Goal: Information Seeking & Learning: Learn about a topic

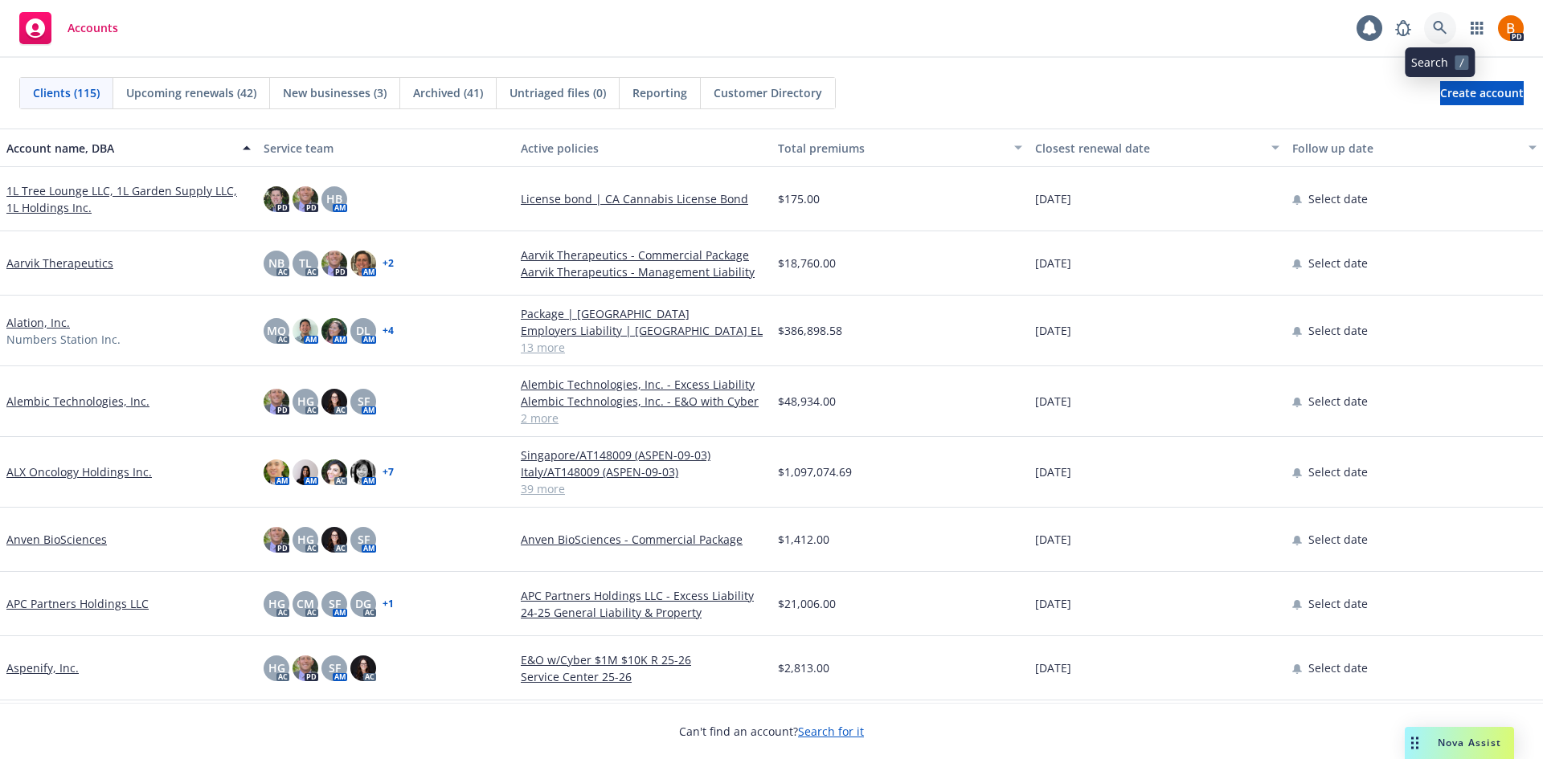
click at [1438, 31] on icon at bounding box center [1440, 28] width 14 height 14
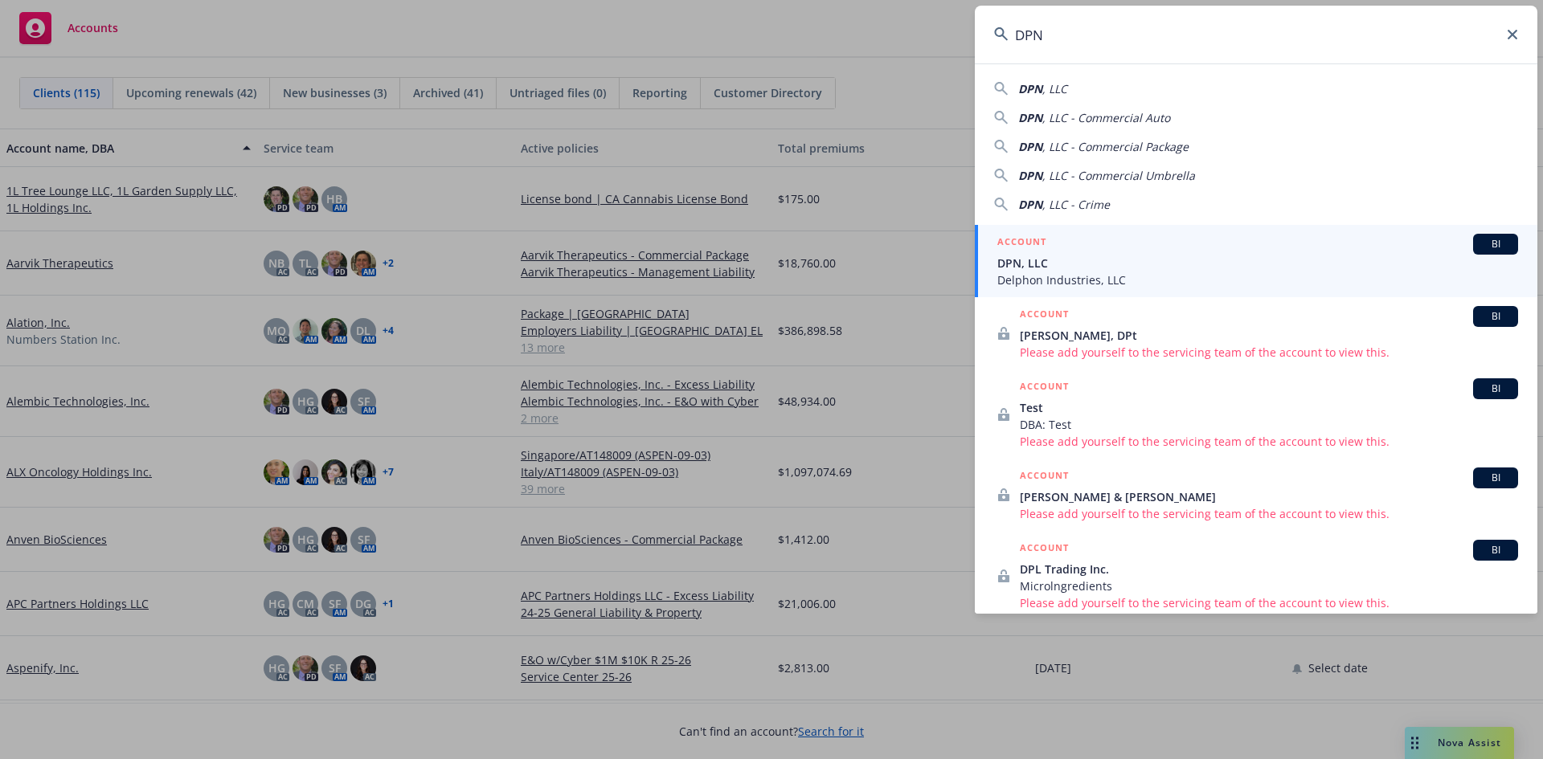
type input "DPN"
click at [1099, 260] on span "DPN, LLC" at bounding box center [1257, 263] width 521 height 17
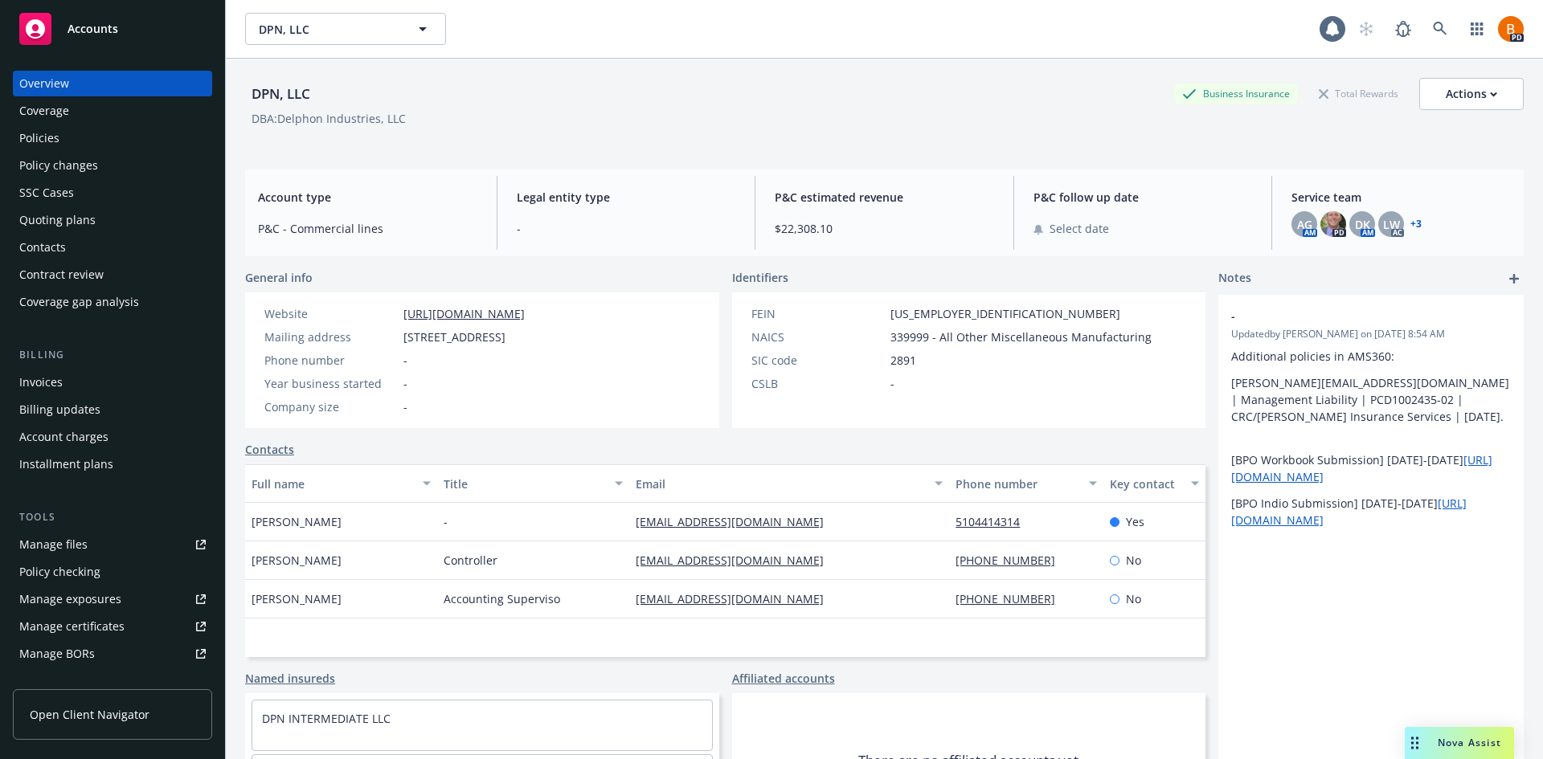
click at [1468, 744] on span "Nova Assist" at bounding box center [1469, 743] width 63 height 14
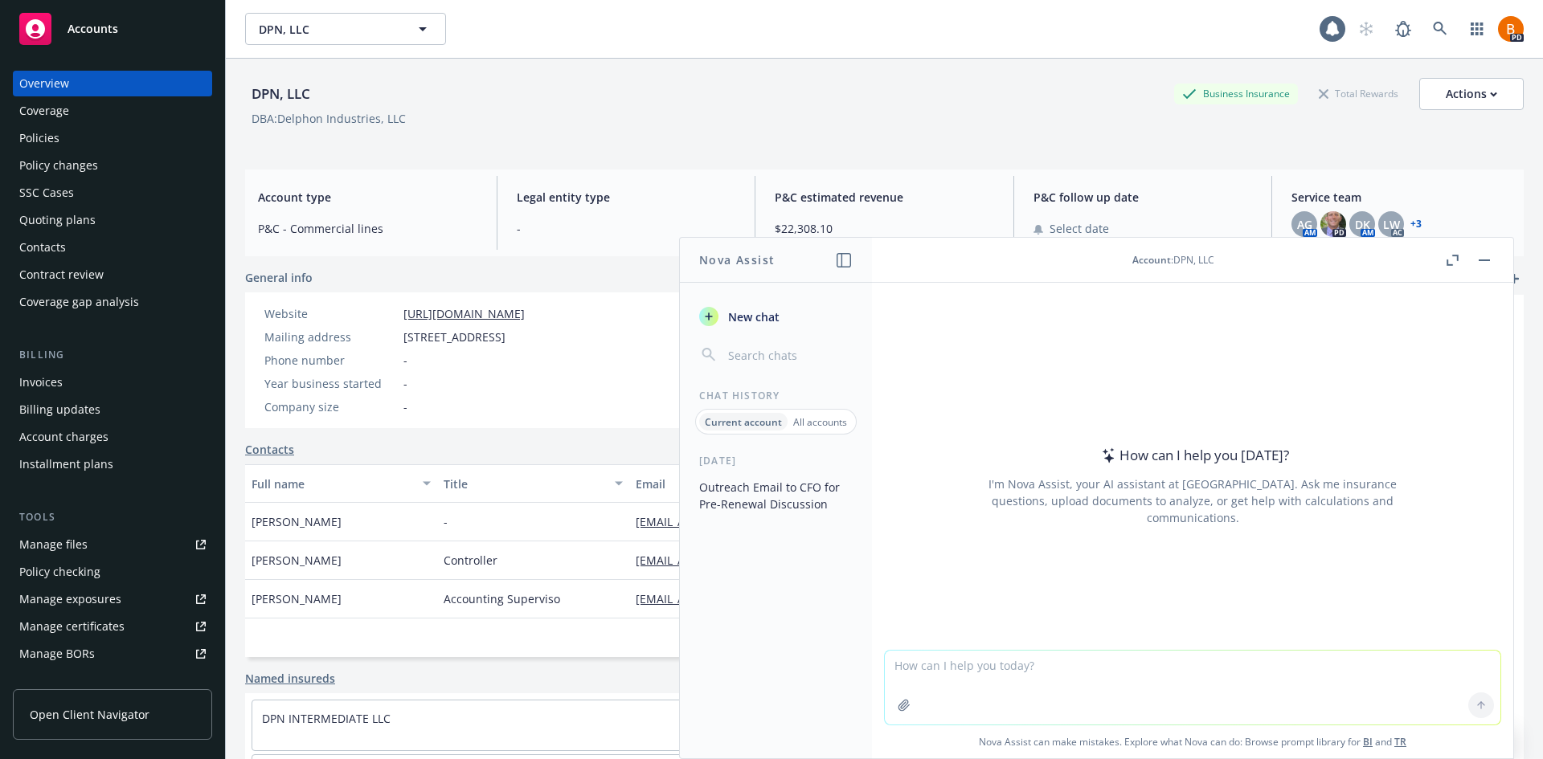
click at [1040, 680] on textarea at bounding box center [1193, 688] width 616 height 74
type textarea "Why should DPN consider manufacturers E&O?"
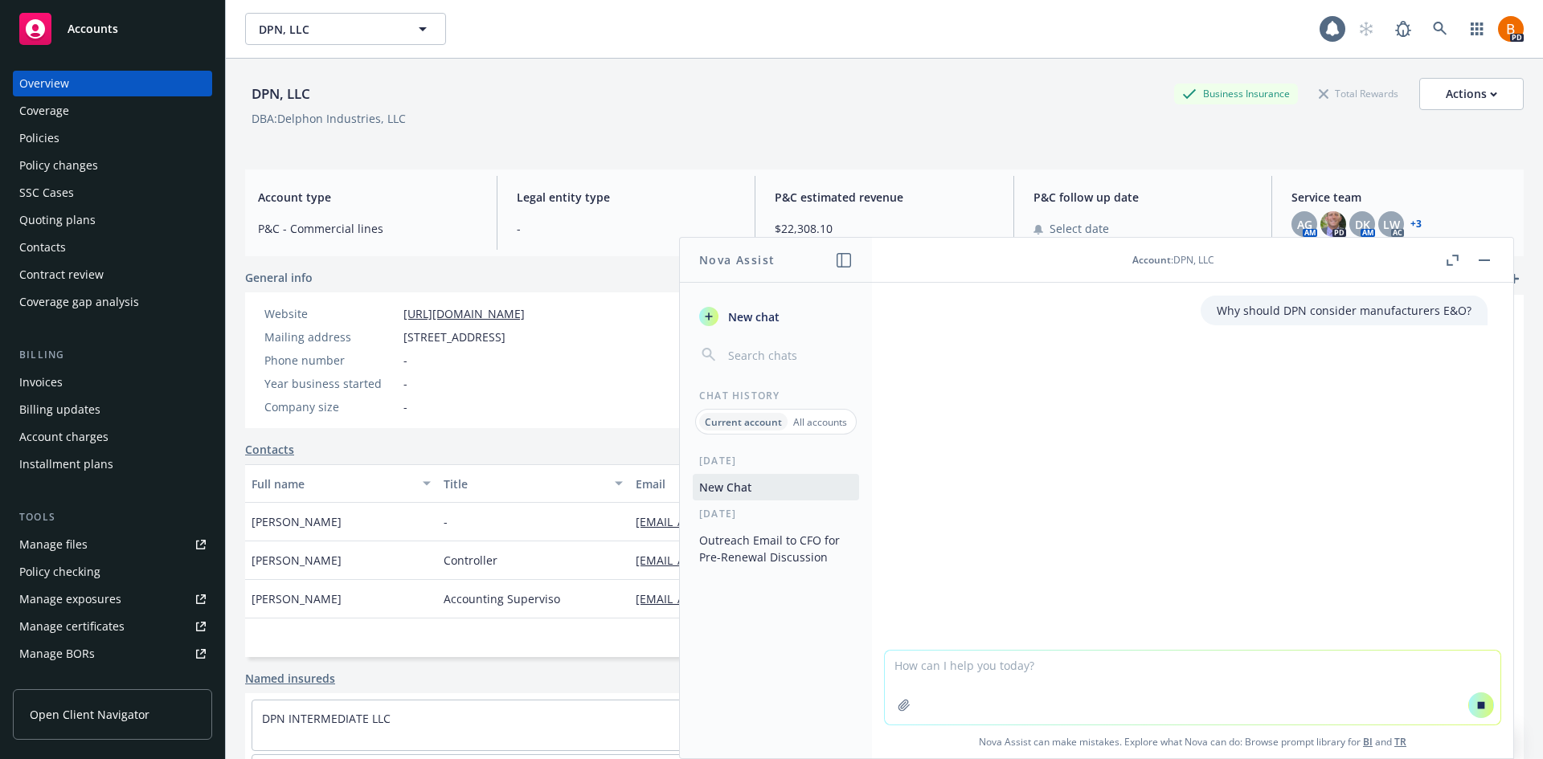
click at [1446, 253] on button "button" at bounding box center [1451, 260] width 19 height 19
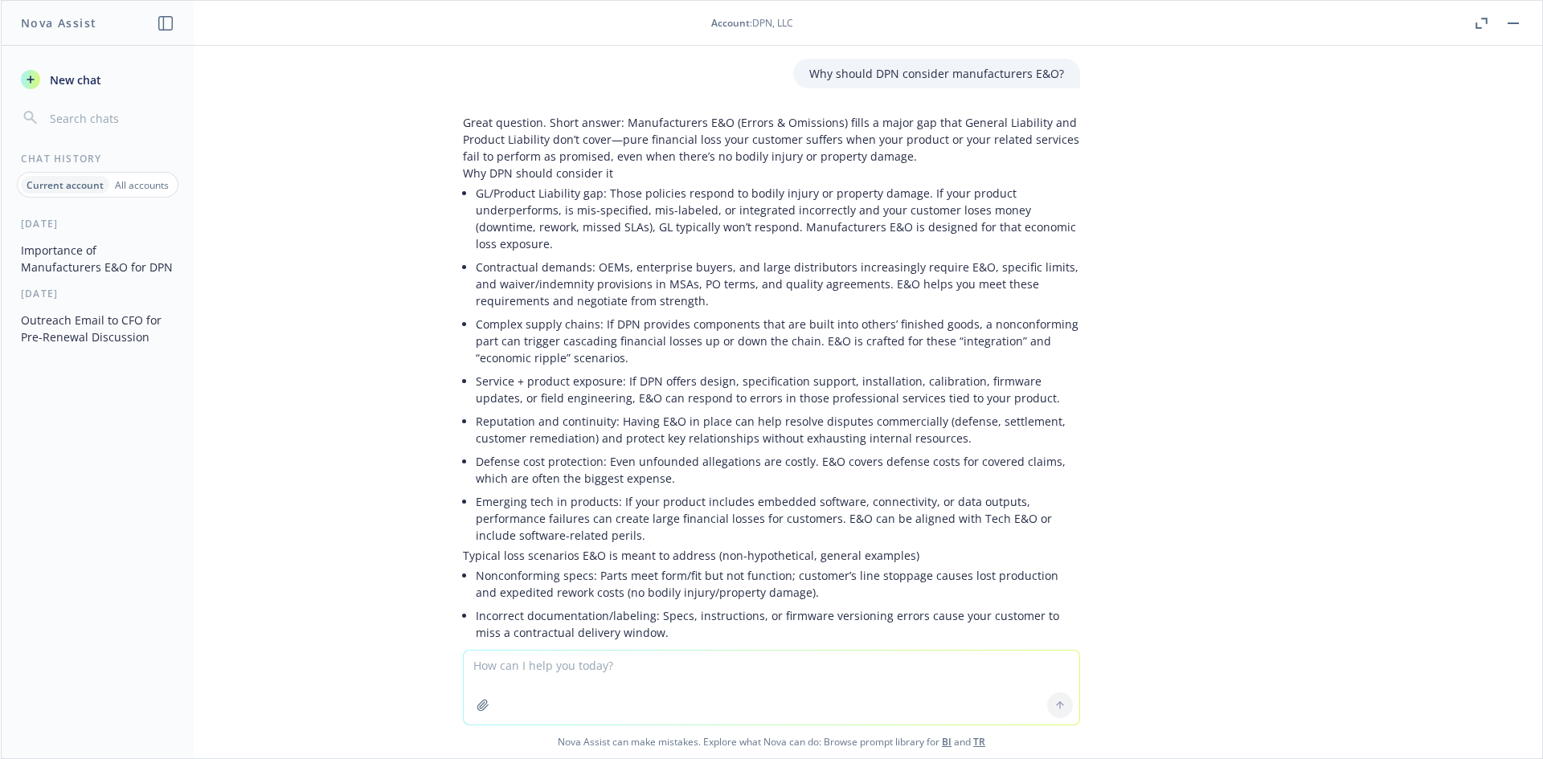
click at [1511, 30] on div at bounding box center [1496, 23] width 51 height 19
click at [1516, 31] on button "button" at bounding box center [1513, 23] width 19 height 19
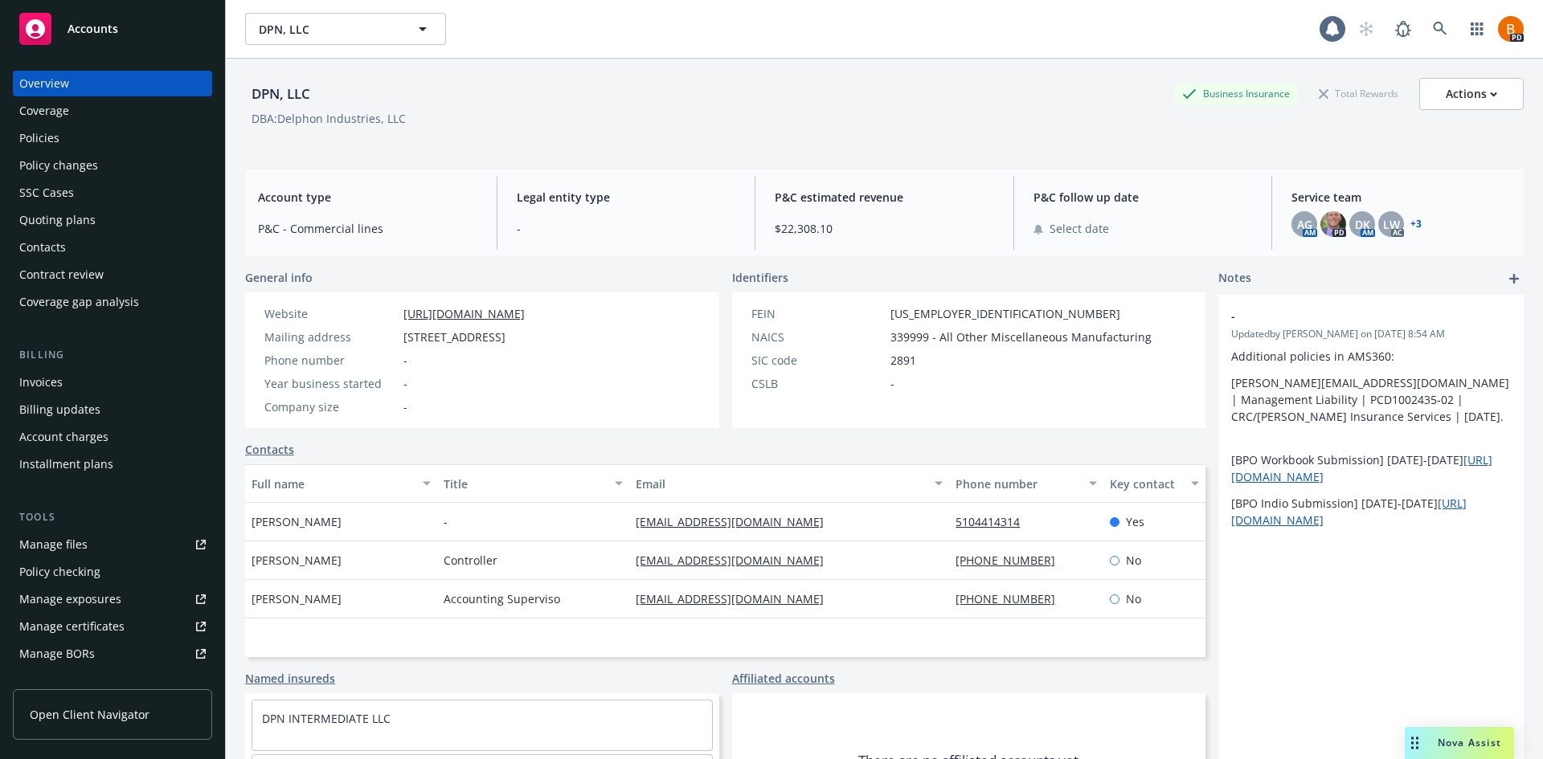
click at [78, 134] on div "Policies" at bounding box center [112, 138] width 186 height 26
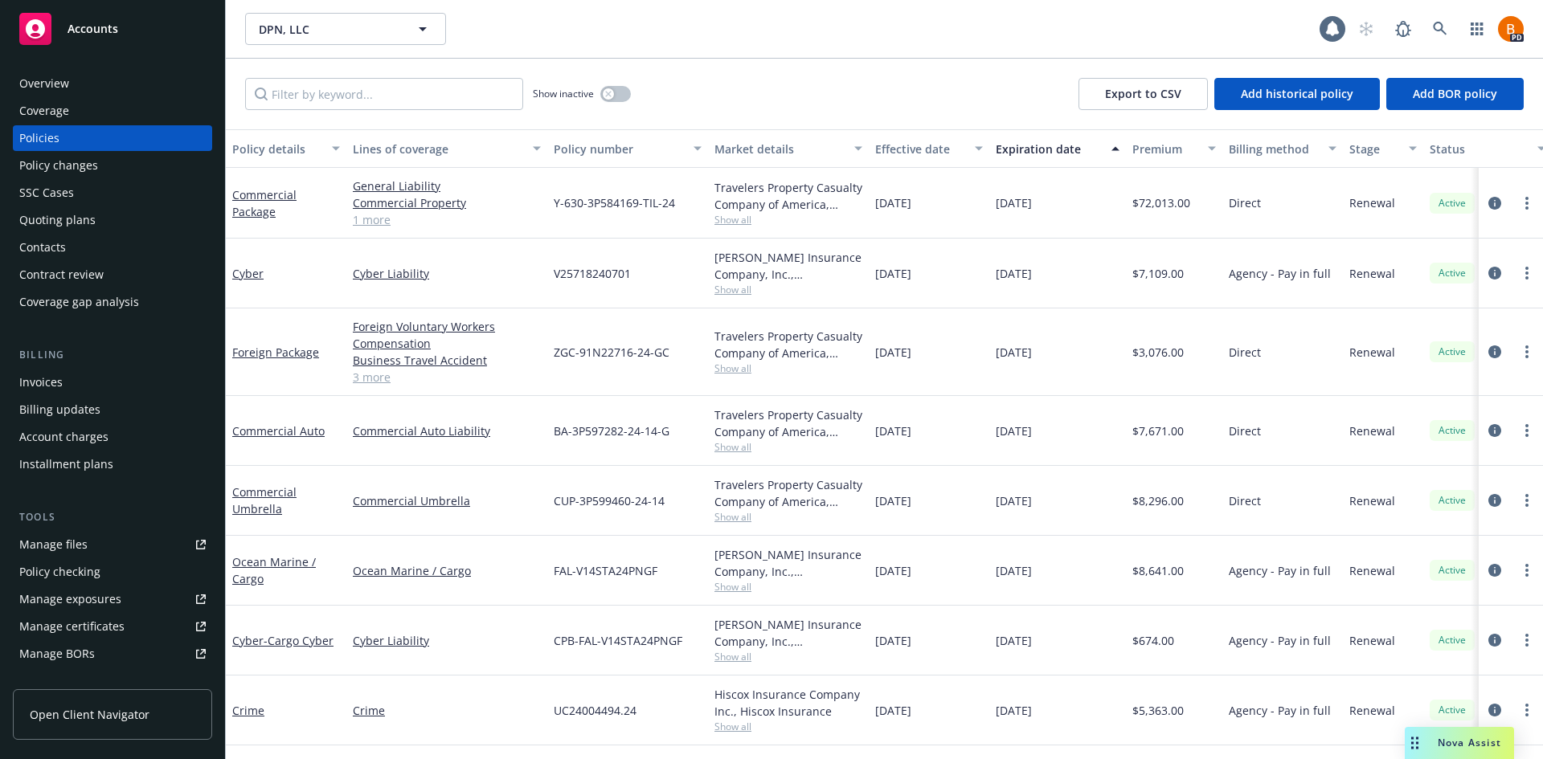
drag, startPoint x: 41, startPoint y: 138, endPoint x: 161, endPoint y: 162, distance: 122.1
click at [42, 138] on div "Policies" at bounding box center [39, 138] width 40 height 26
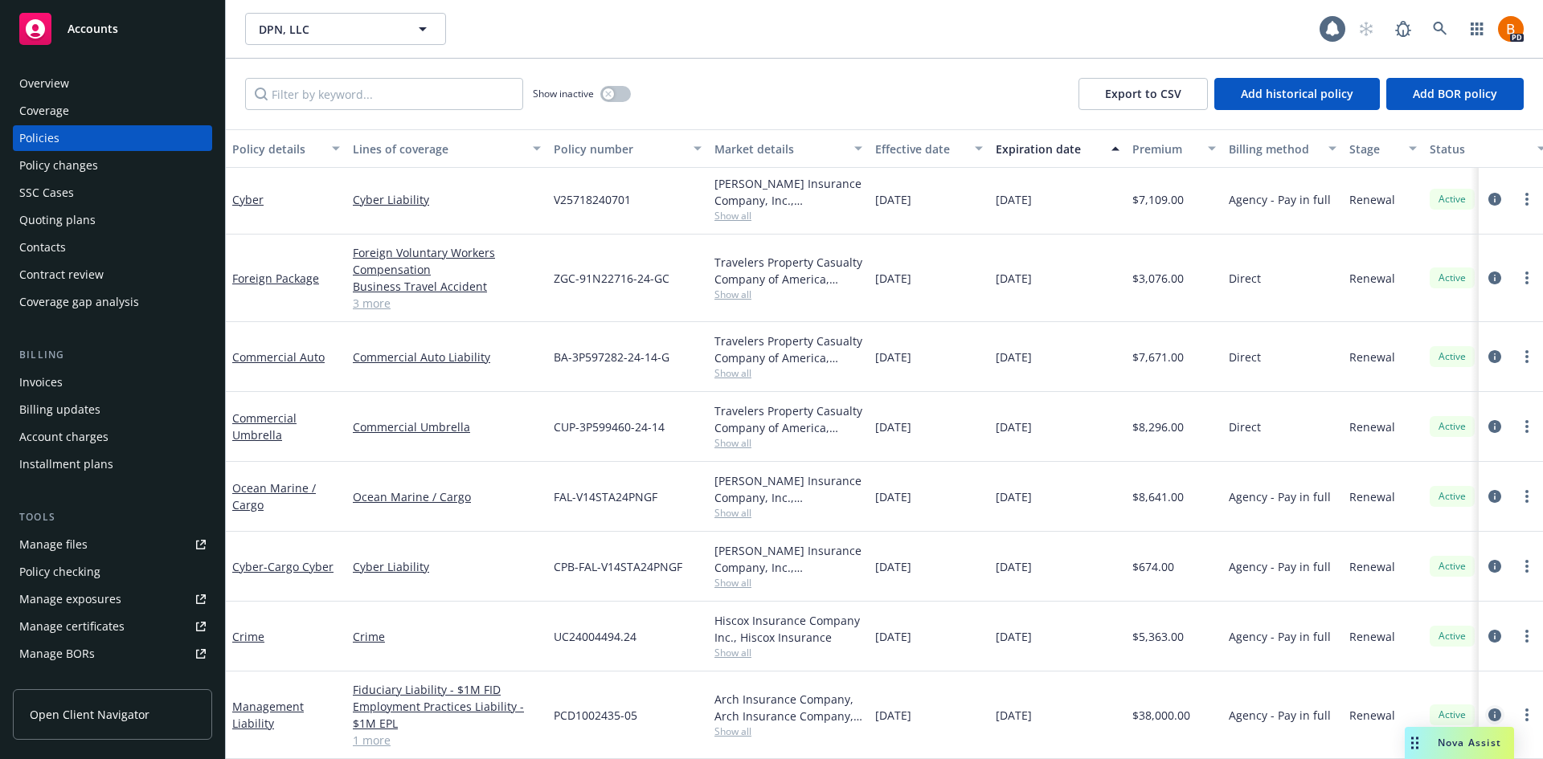
click at [1488, 709] on icon "circleInformation" at bounding box center [1494, 715] width 13 height 13
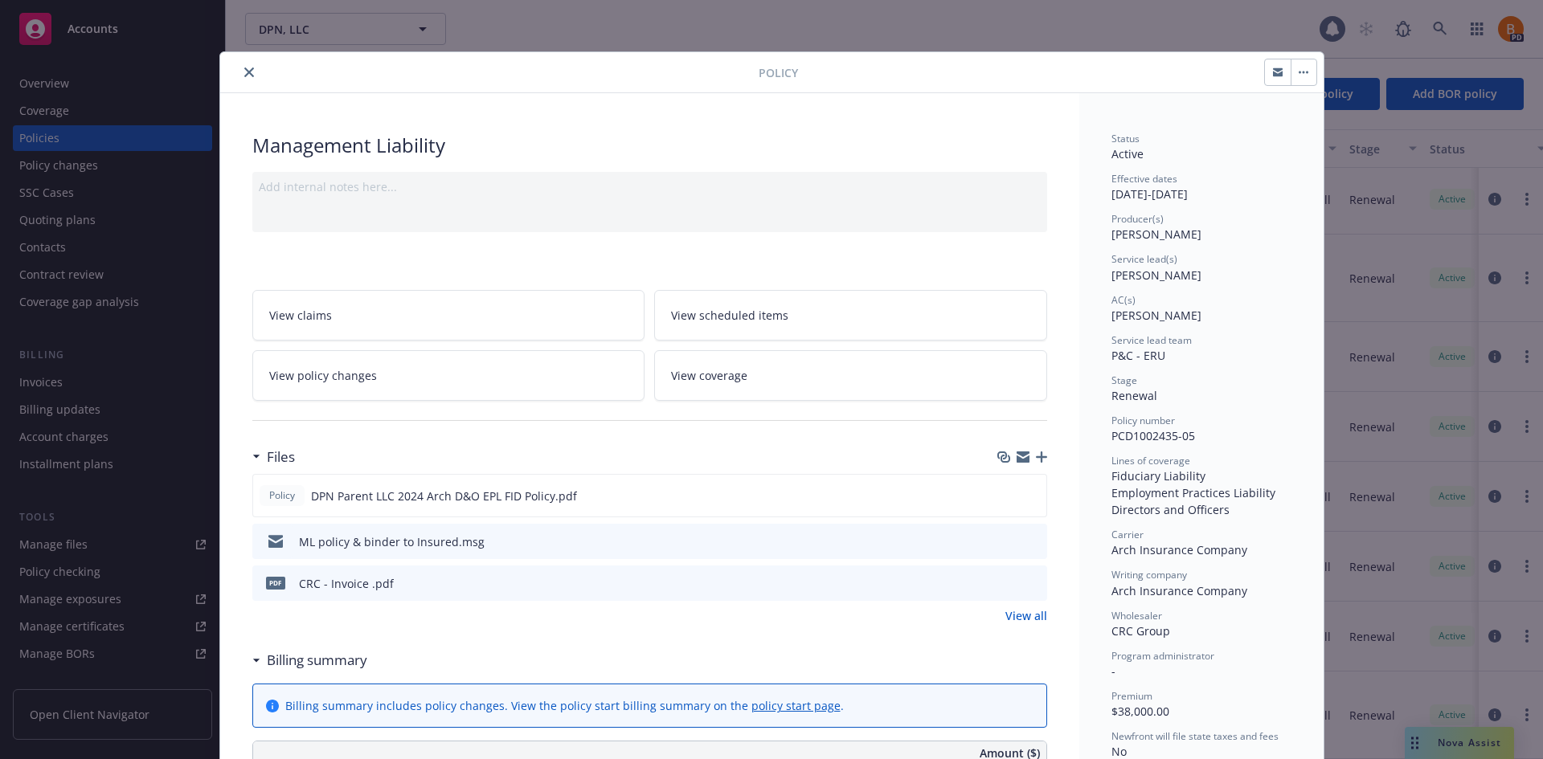
click at [248, 69] on button "close" at bounding box center [248, 72] width 19 height 19
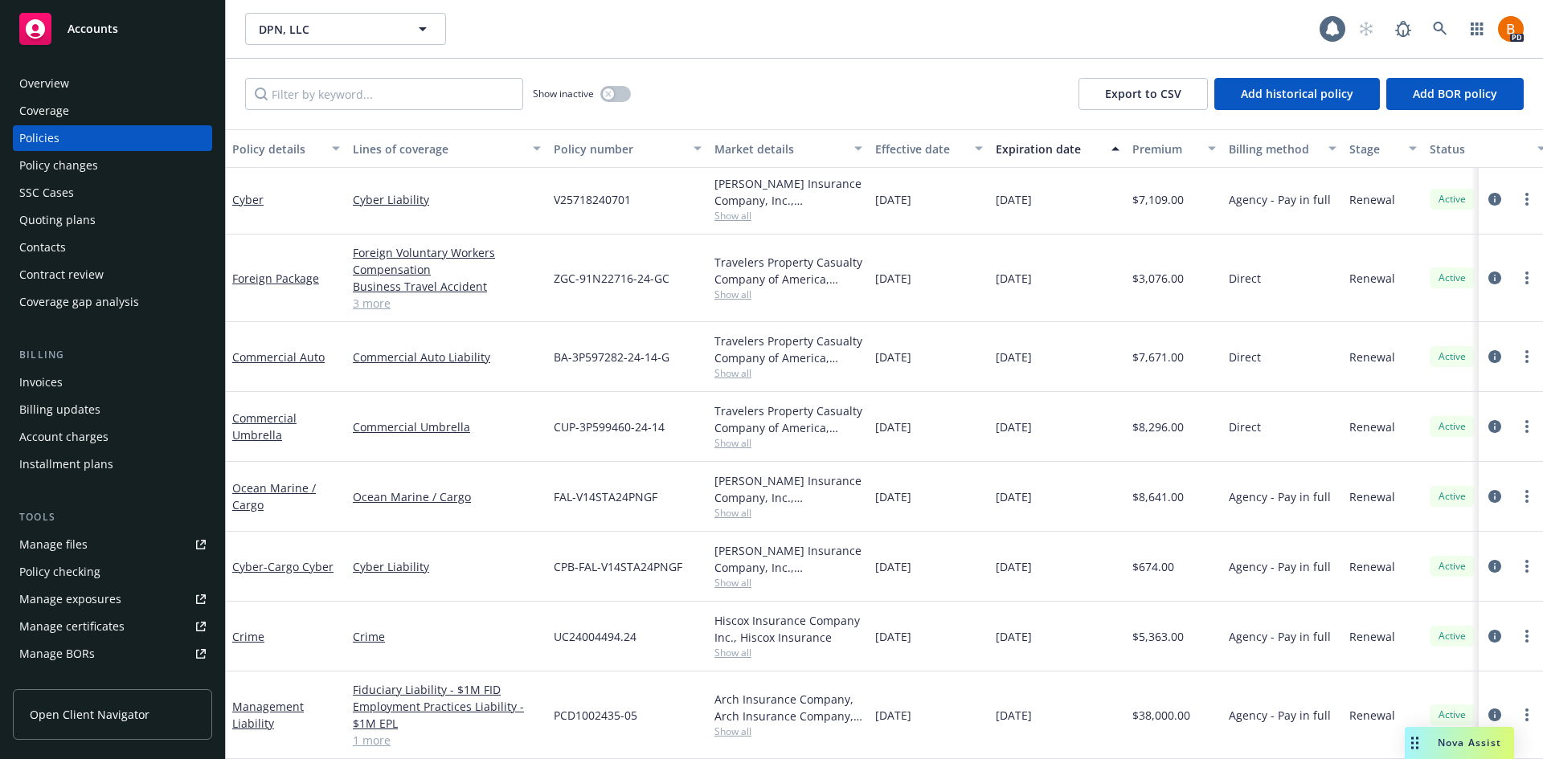
click at [73, 130] on div "Policies" at bounding box center [112, 138] width 186 height 26
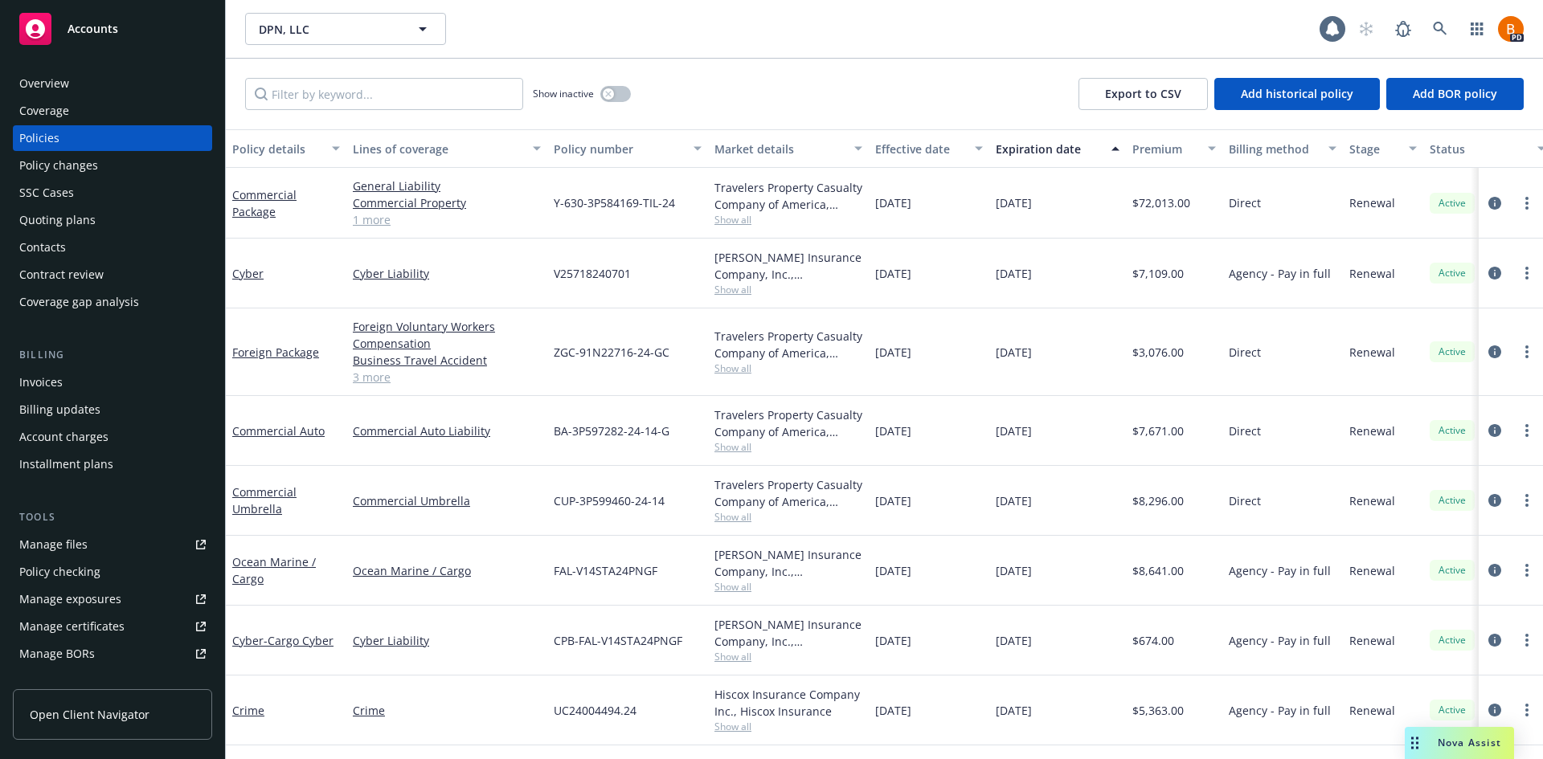
scroll to position [86, 0]
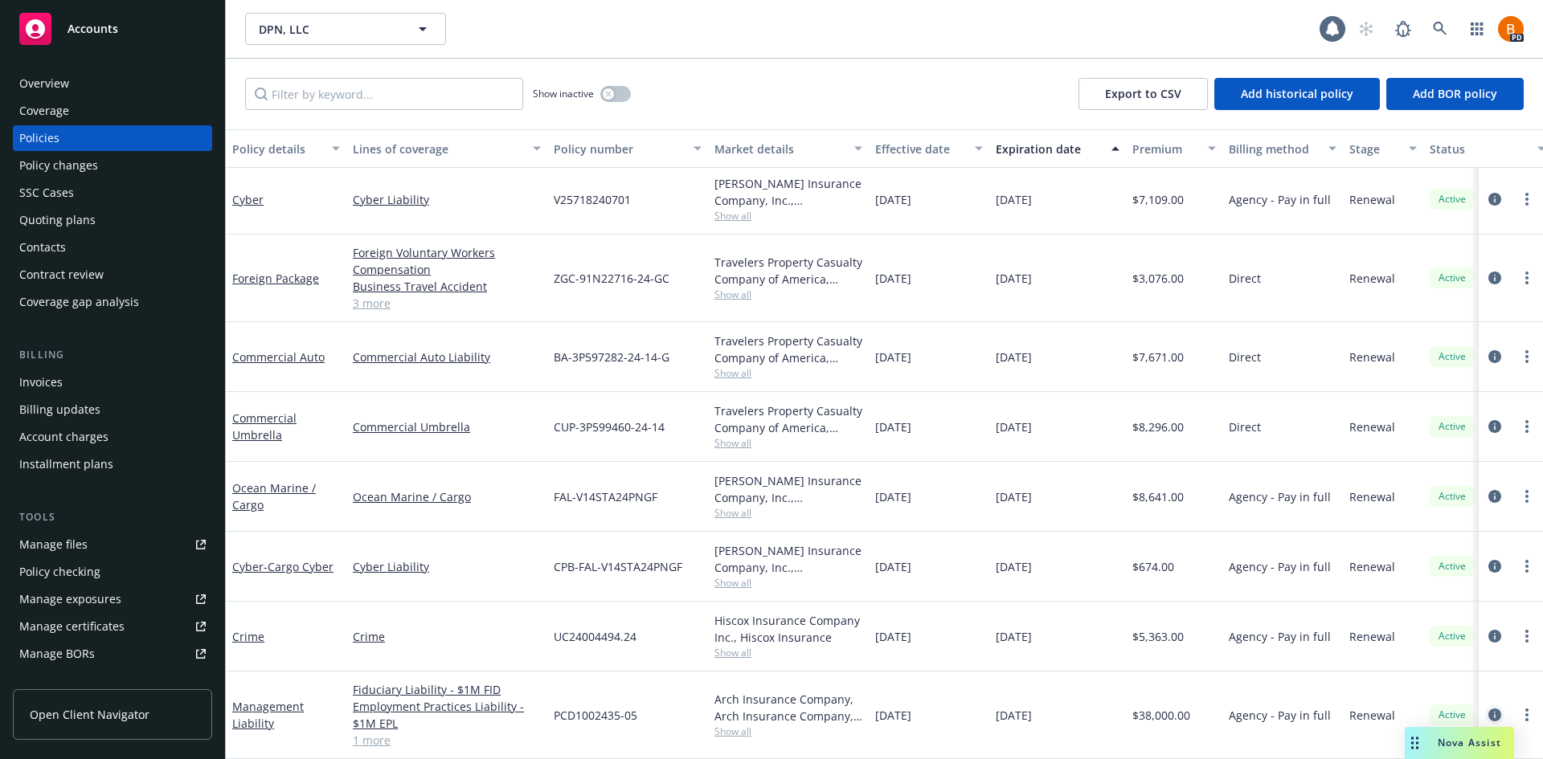
click at [1488, 709] on icon "circleInformation" at bounding box center [1494, 715] width 13 height 13
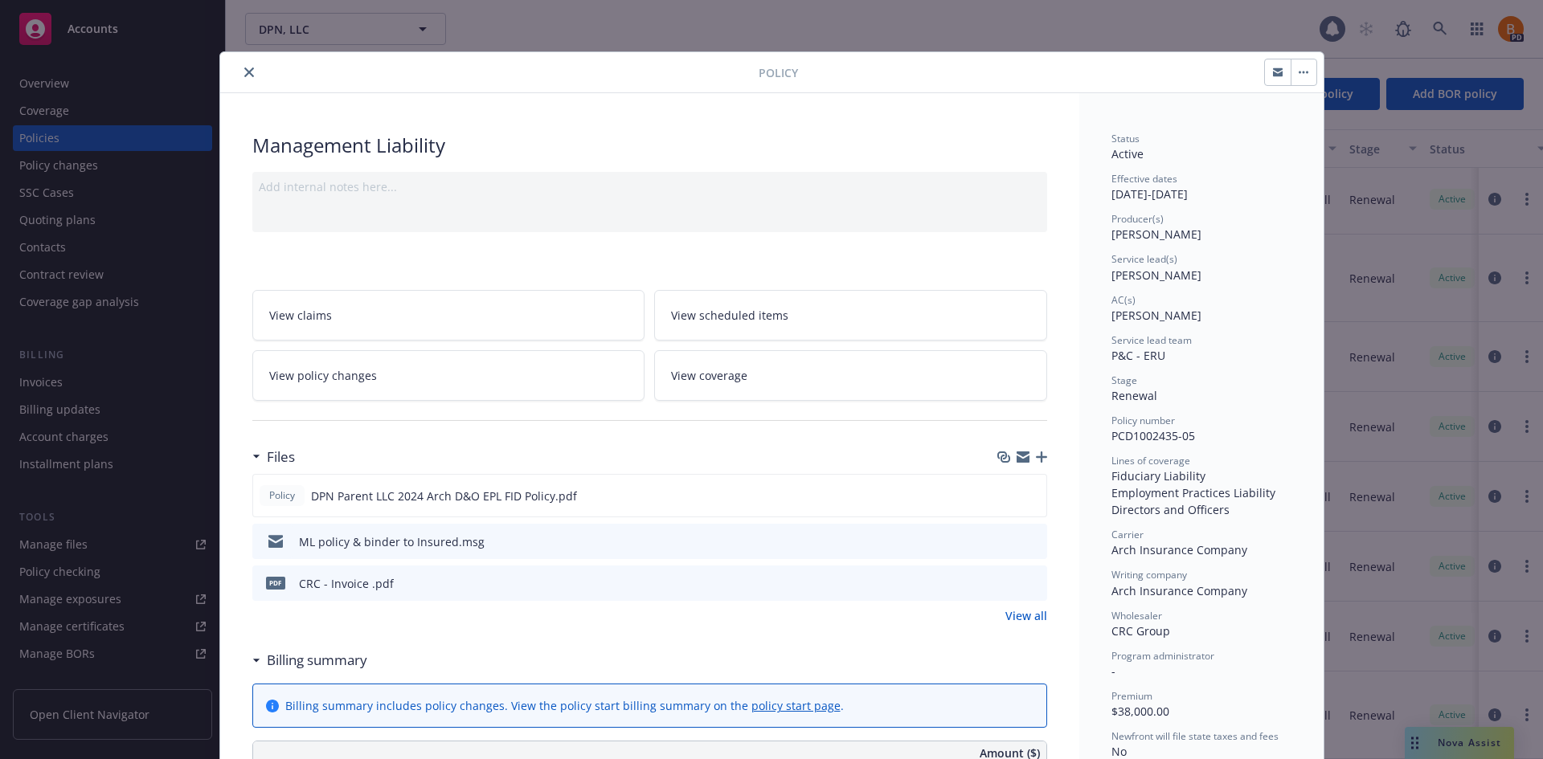
scroll to position [48, 0]
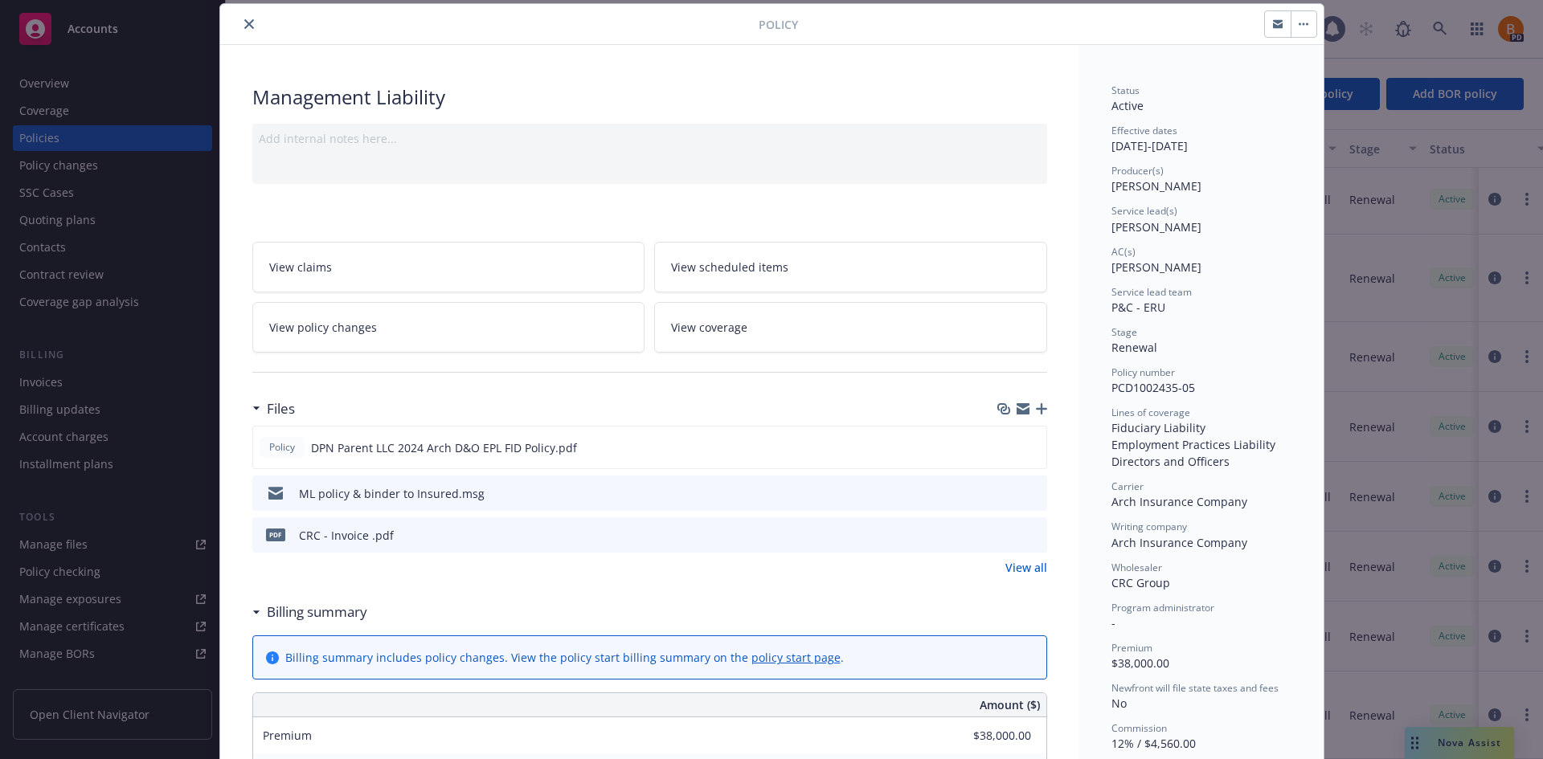
click at [239, 22] on button "close" at bounding box center [248, 23] width 19 height 19
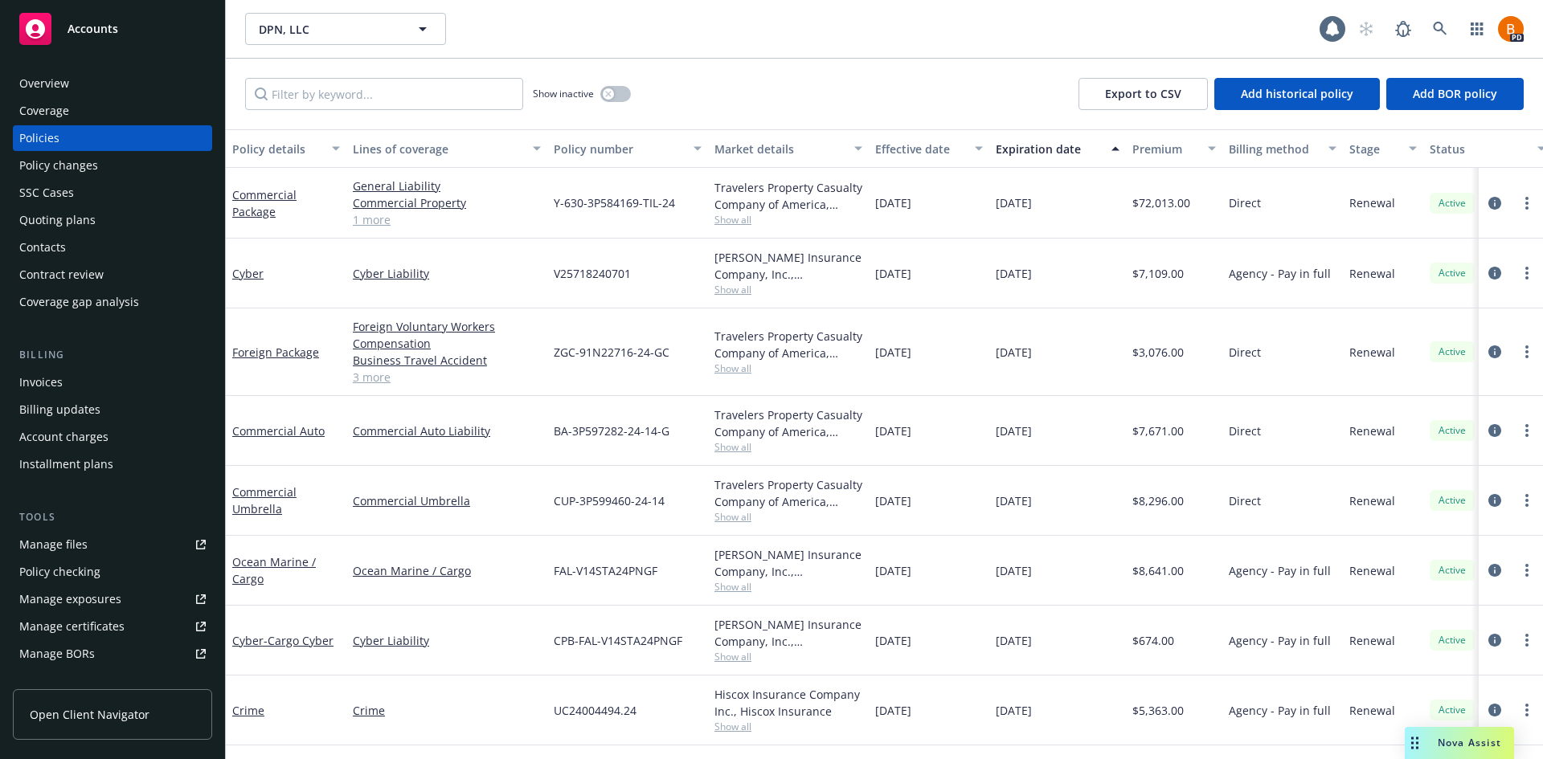
scroll to position [86, 0]
